Goal: Task Accomplishment & Management: Use online tool/utility

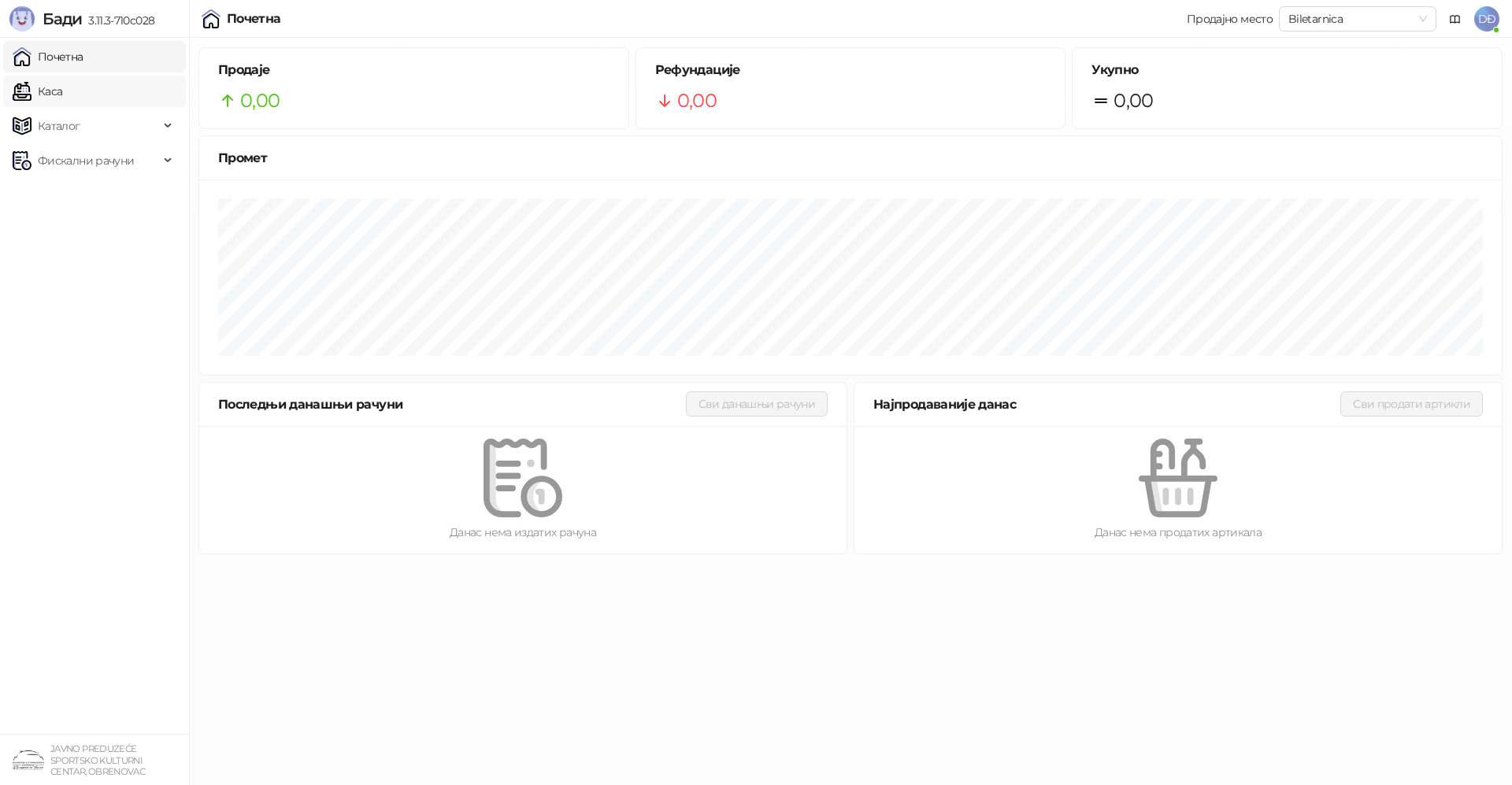
click at [62, 95] on link "Каса" at bounding box center [37, 91] width 50 height 32
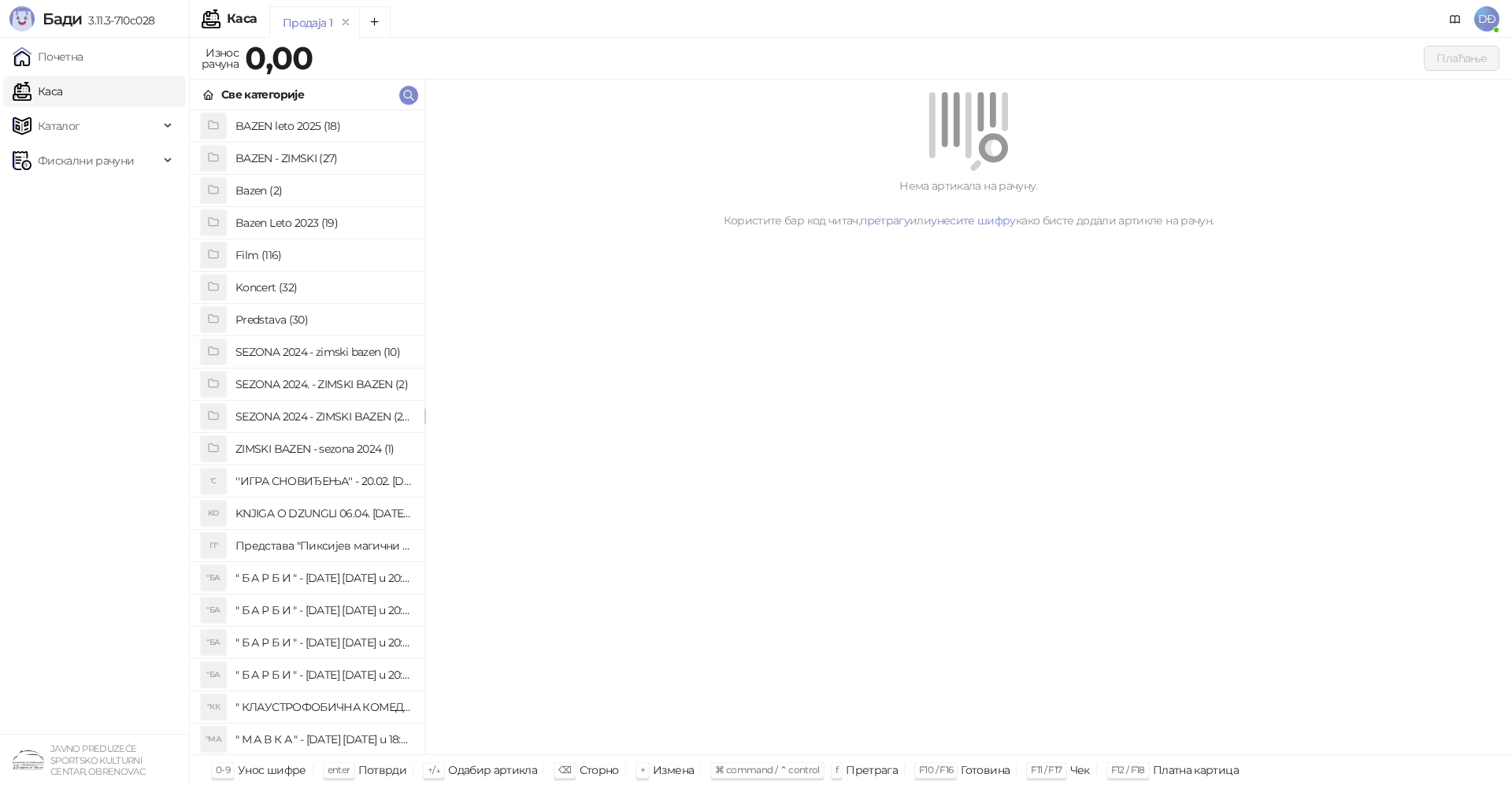
click at [1492, 23] on span "DĐ" at bounding box center [1487, 19] width 25 height 25
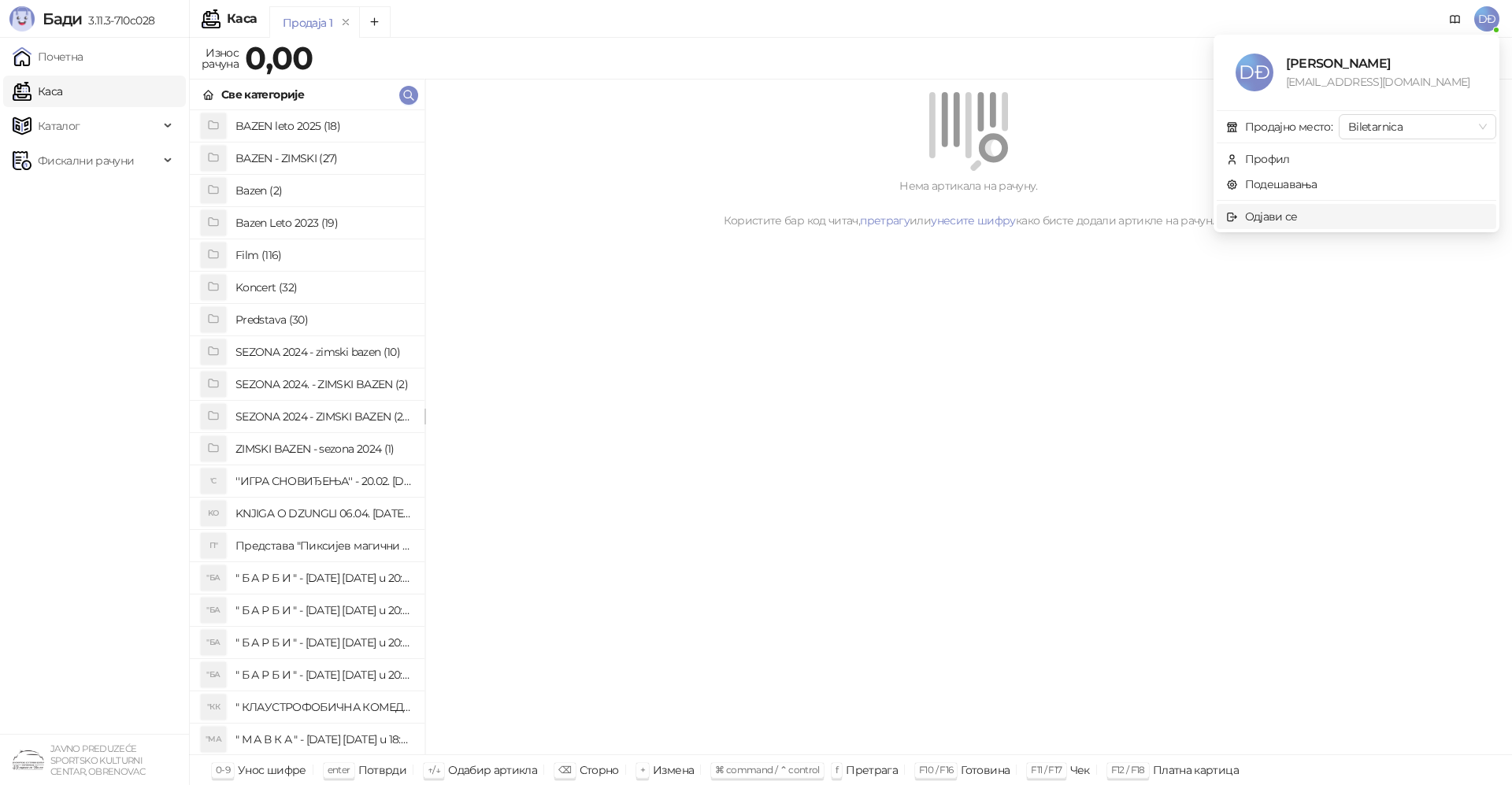
click at [1304, 216] on span "Одјави се" at bounding box center [1357, 216] width 260 height 17
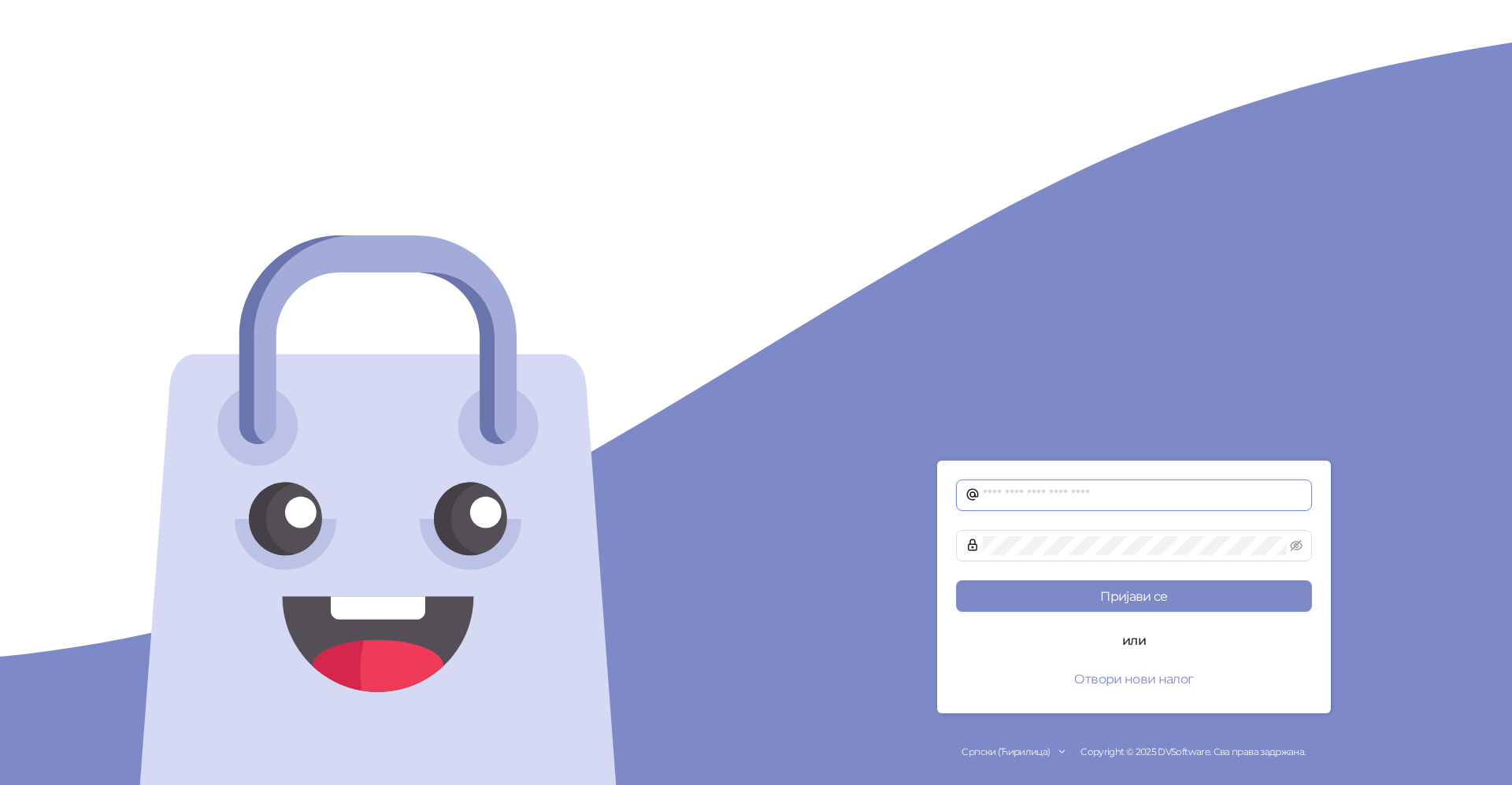
click at [1000, 499] on input "text" at bounding box center [1143, 495] width 320 height 19
click at [988, 494] on input "text" at bounding box center [1143, 495] width 320 height 19
type input "**********"
click at [1112, 596] on button "Пријави се" at bounding box center [1134, 595] width 356 height 32
